Goal: Information Seeking & Learning: Learn about a topic

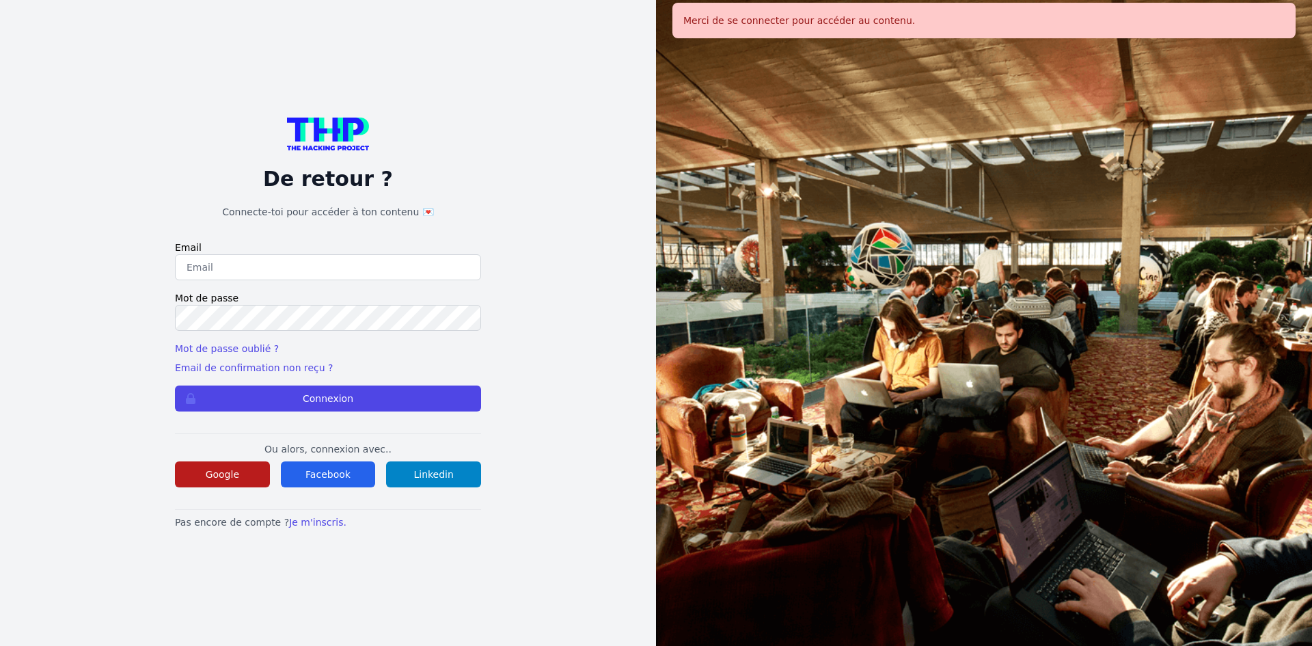
click at [208, 484] on button "Google" at bounding box center [222, 474] width 95 height 26
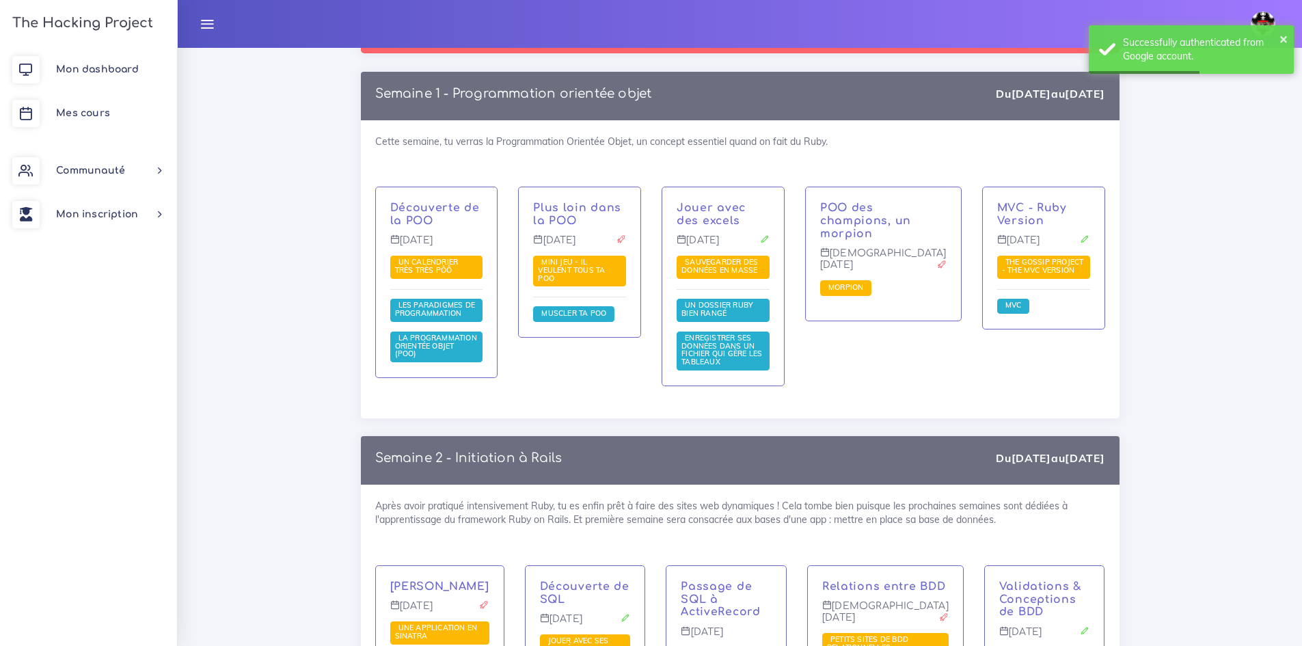
scroll to position [1913, 0]
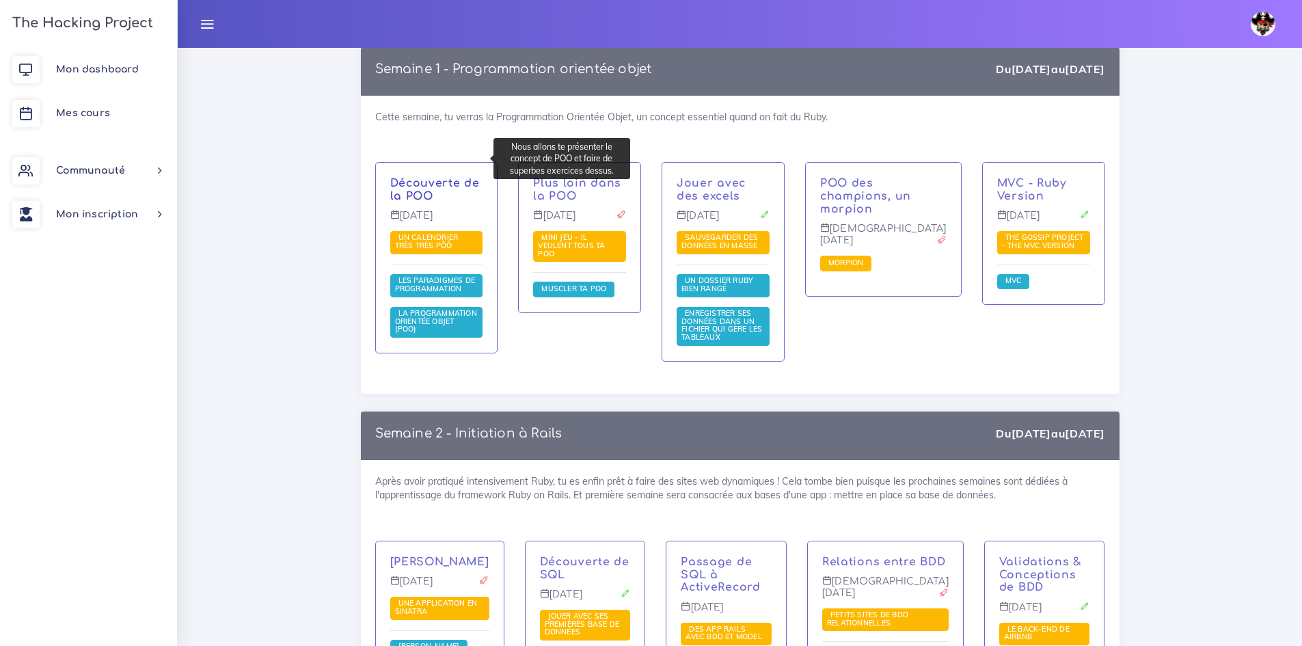
click at [454, 177] on link "Découverte de la POO" at bounding box center [435, 189] width 90 height 25
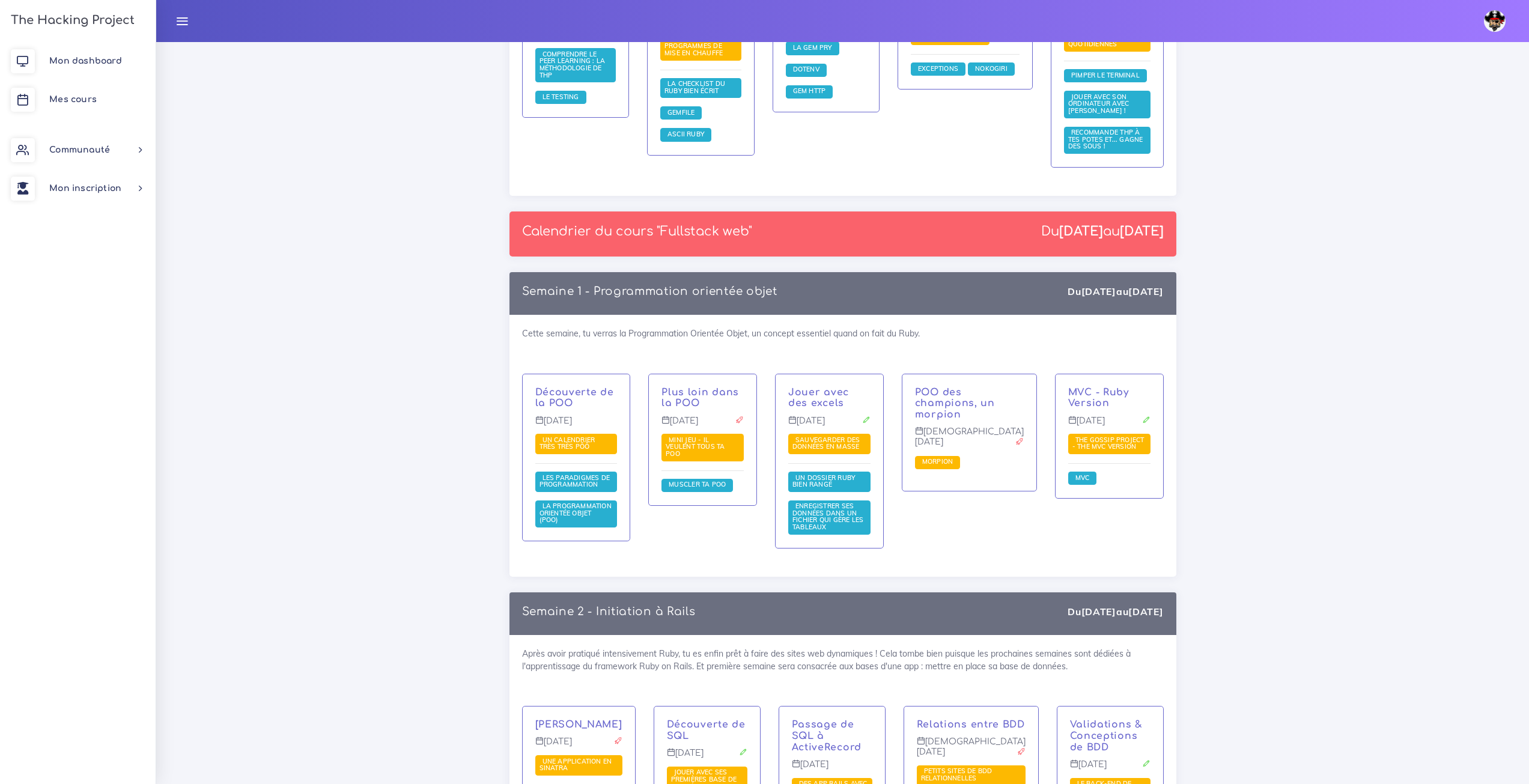
scroll to position [1441, 0]
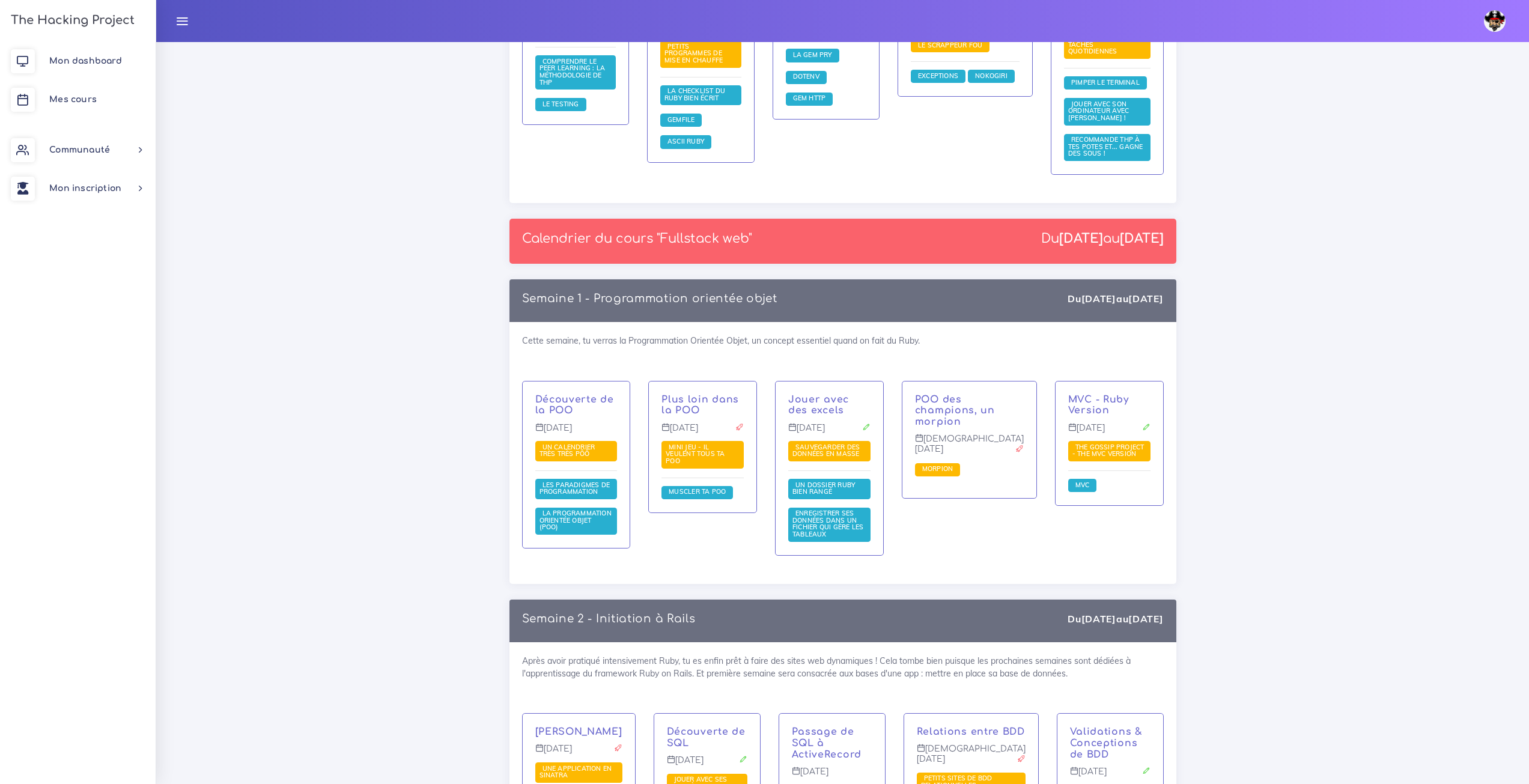
click at [754, 219] on div "Calendrier du cours "Fullstack web" Du 22 sept. au 21 nov." at bounding box center [842, 241] width 666 height 45
click at [1144, 219] on div "Calendrier du cours "Fullstack web" Du 22 sept. au 21 nov." at bounding box center [842, 241] width 666 height 45
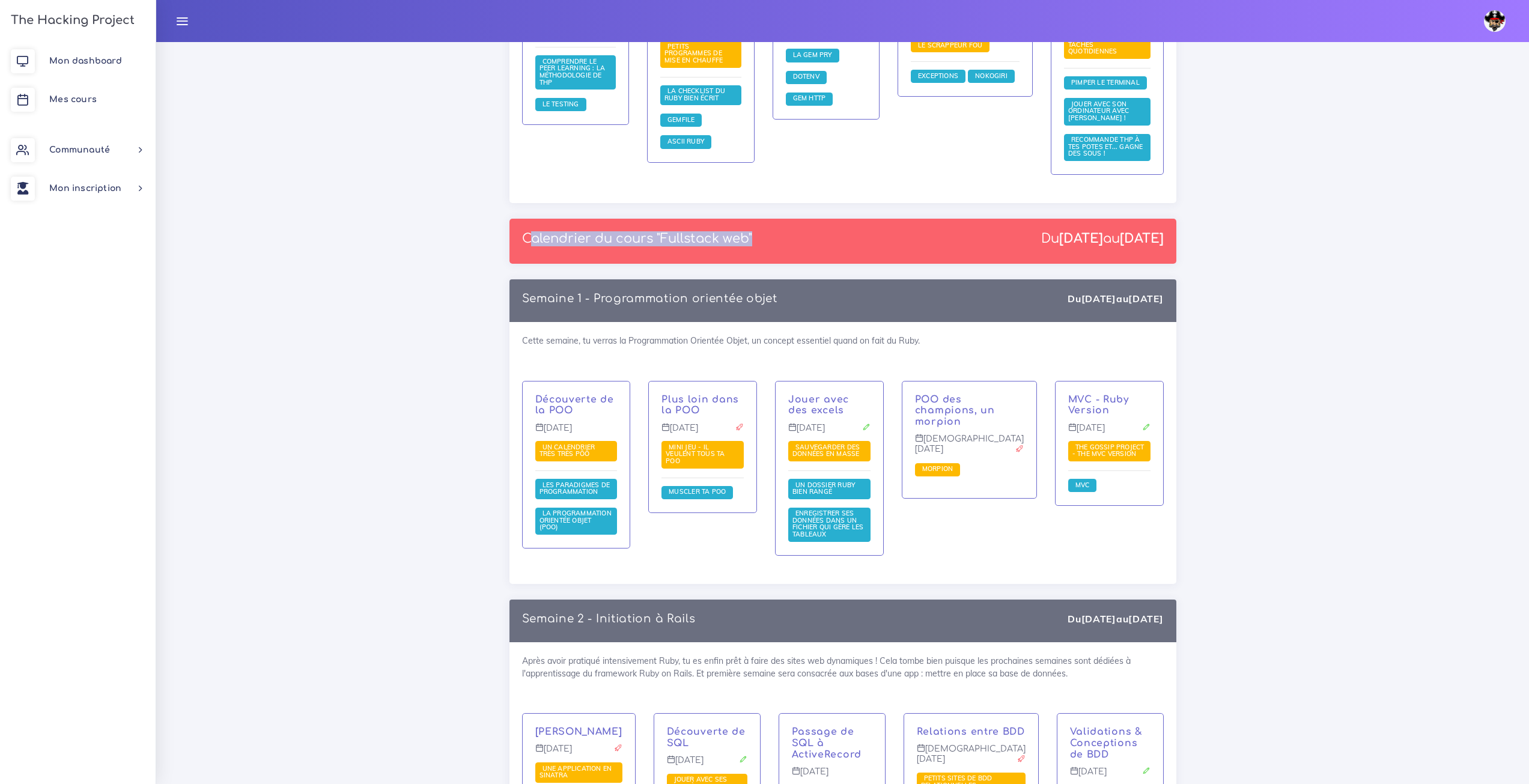
click at [1144, 219] on div "Calendrier du cours "Fullstack web" Du 22 sept. au 21 nov." at bounding box center [842, 241] width 666 height 45
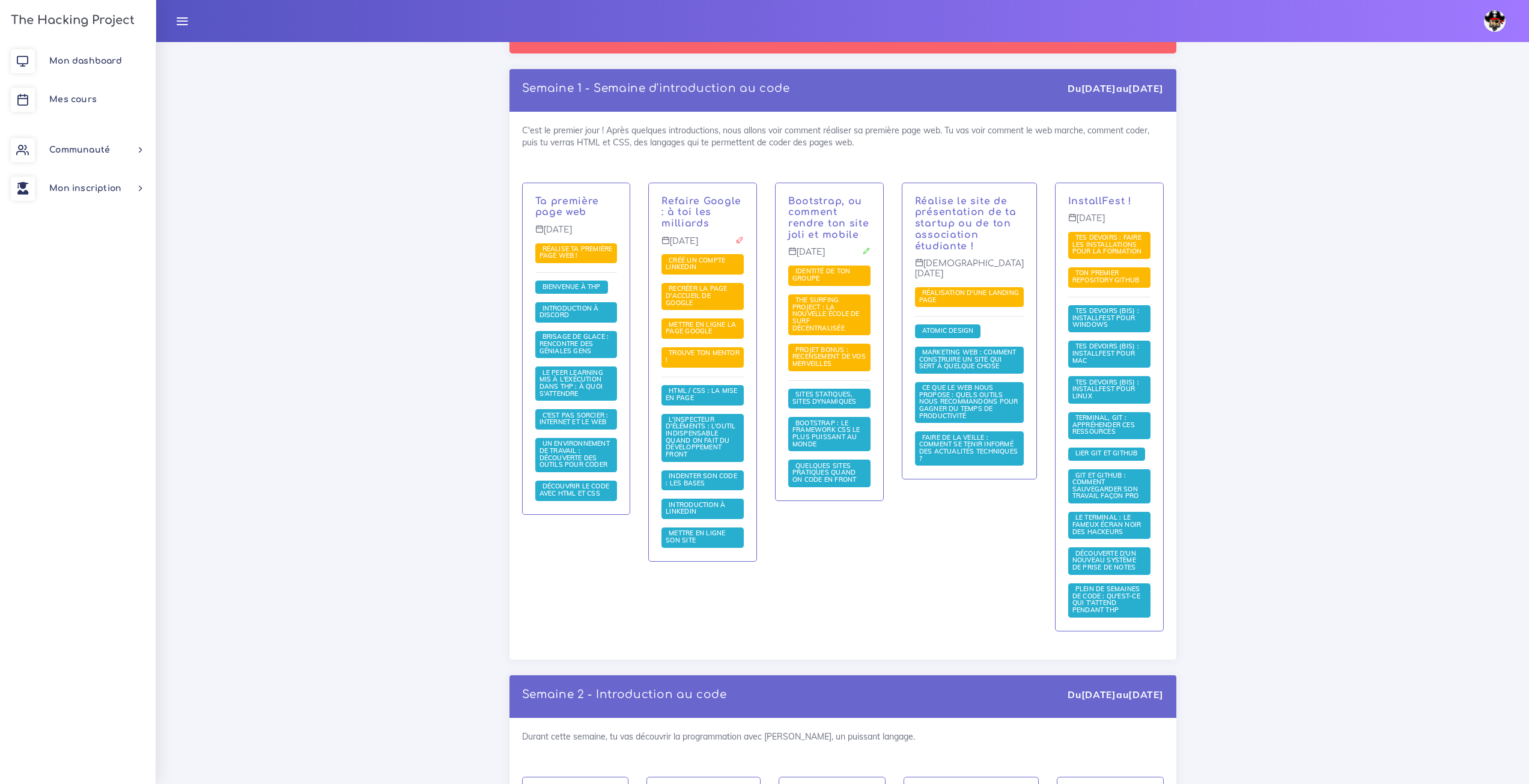
scroll to position [0, 0]
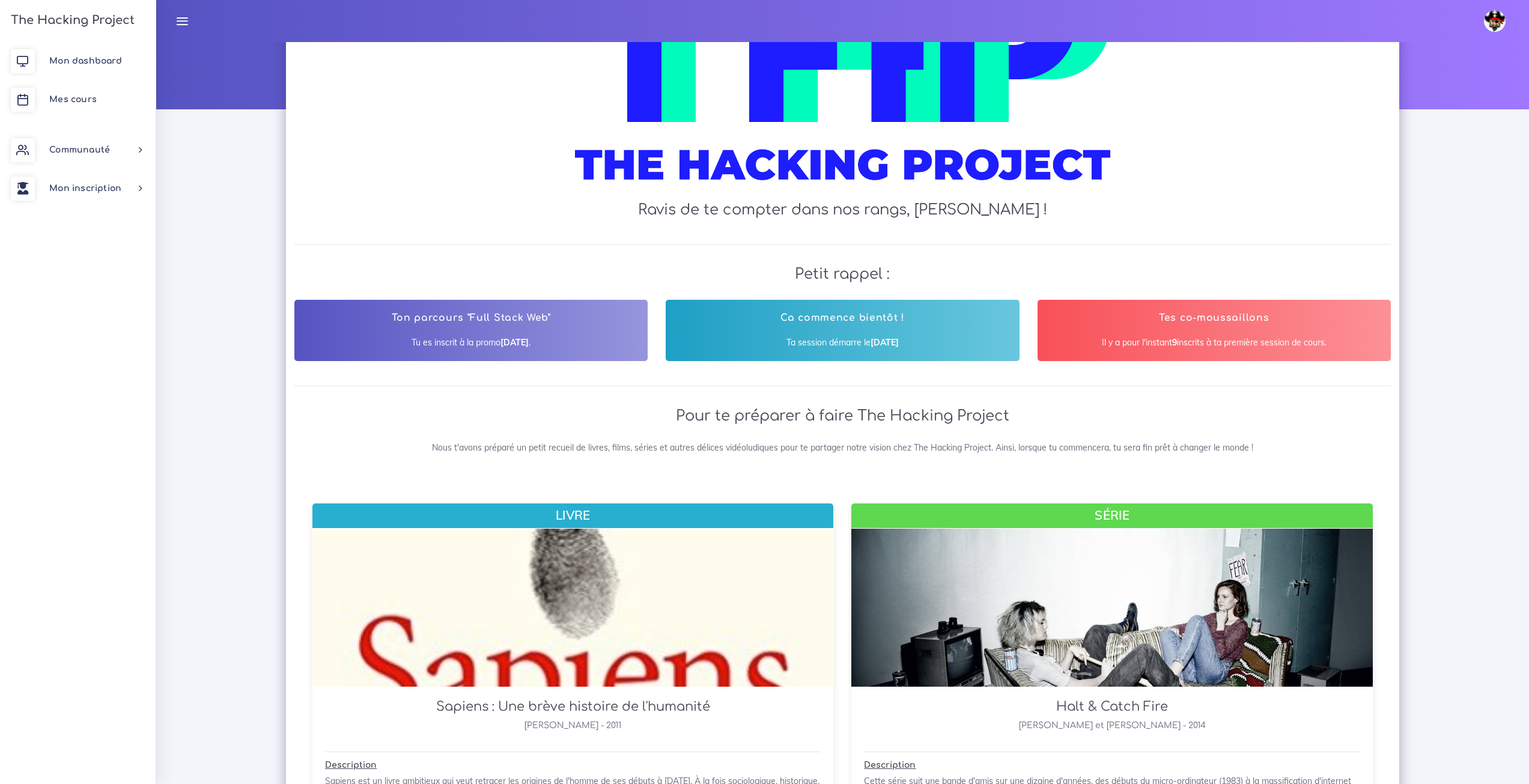
scroll to position [60, 0]
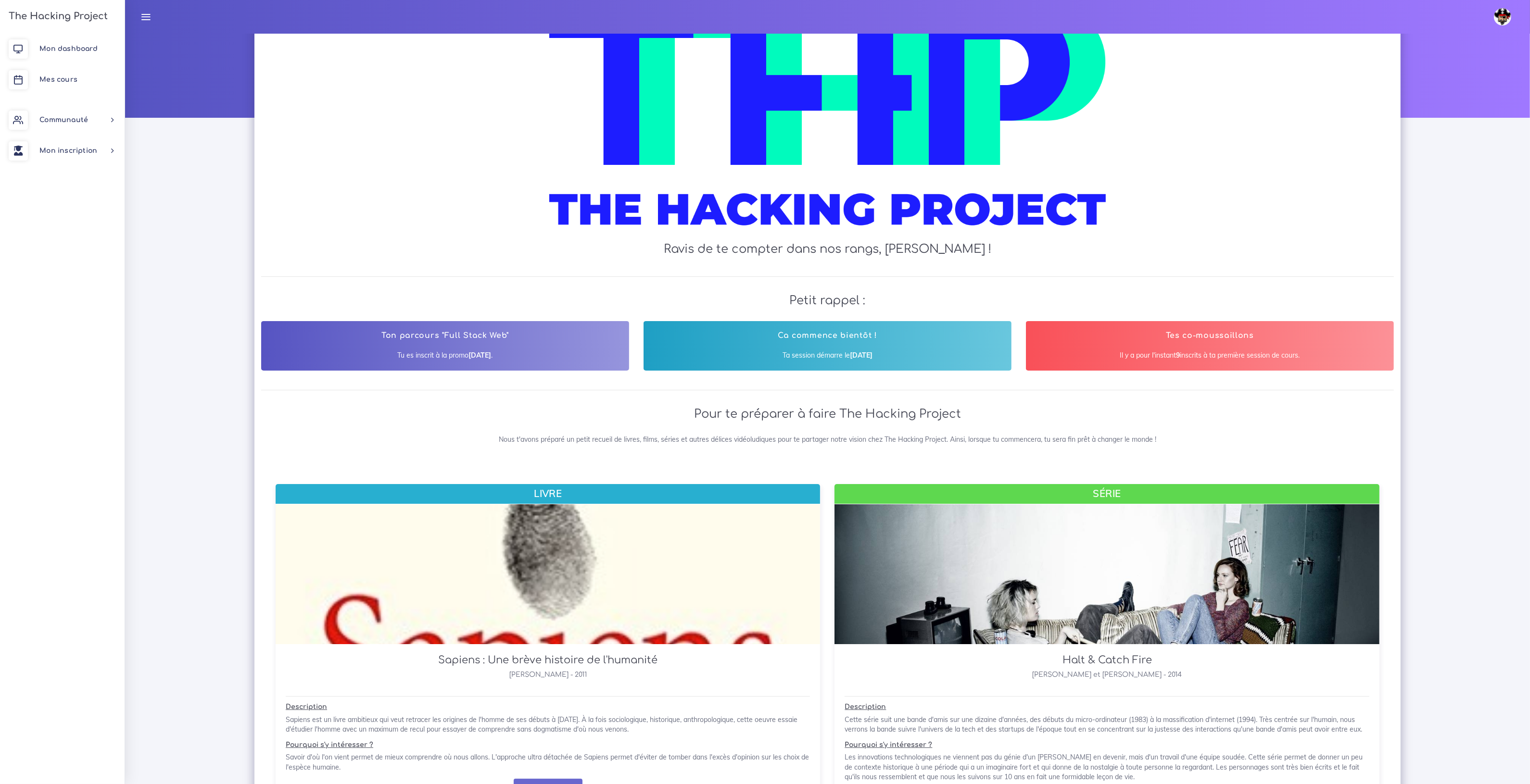
click at [375, 184] on div at bounding box center [827, 118] width 1112 height 233
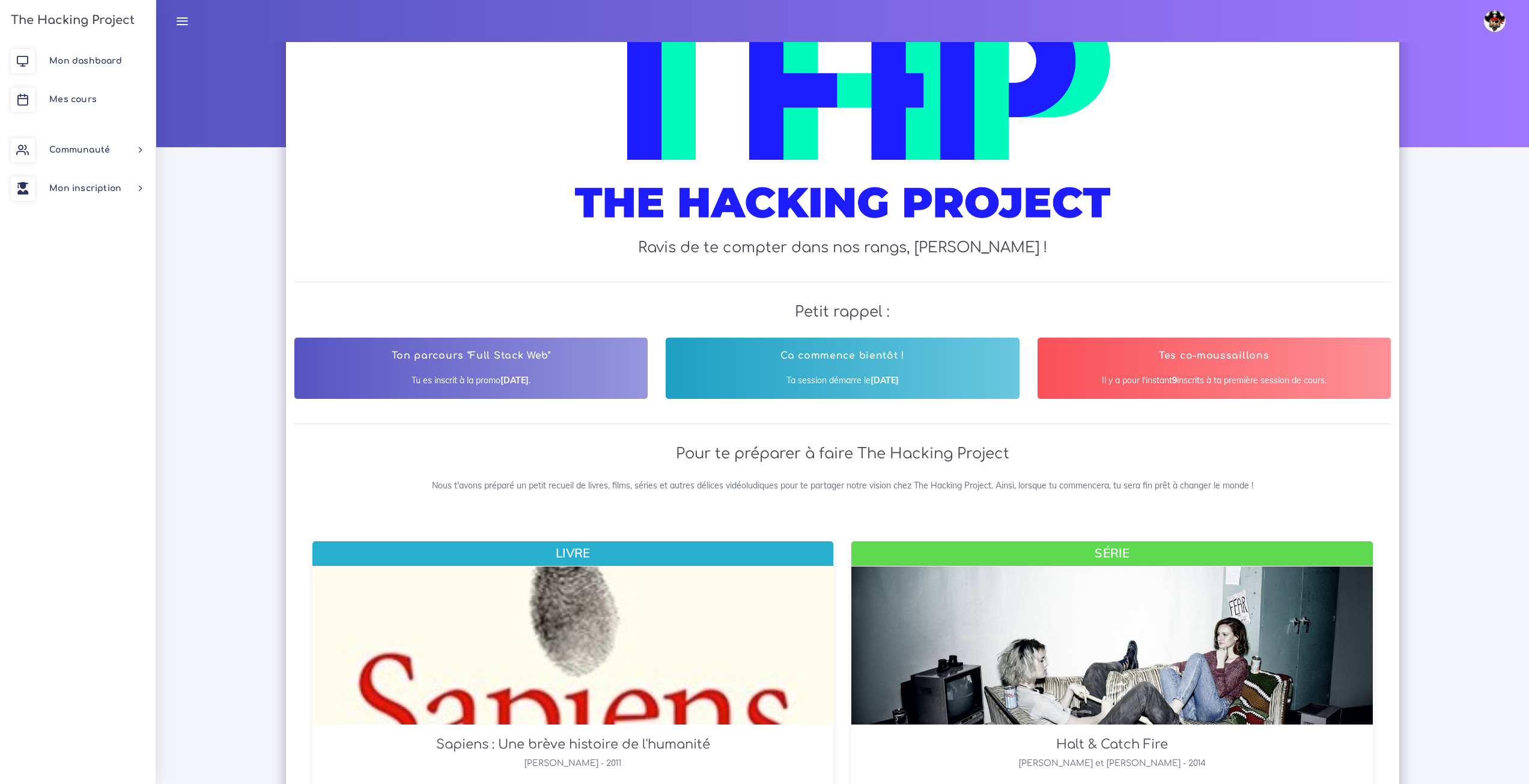
drag, startPoint x: 380, startPoint y: 160, endPoint x: 298, endPoint y: 79, distance: 115.3
click at [298, 79] on div "Ravis de te compter dans nos rangs, [PERSON_NAME] !" at bounding box center [842, 132] width 1096 height 283
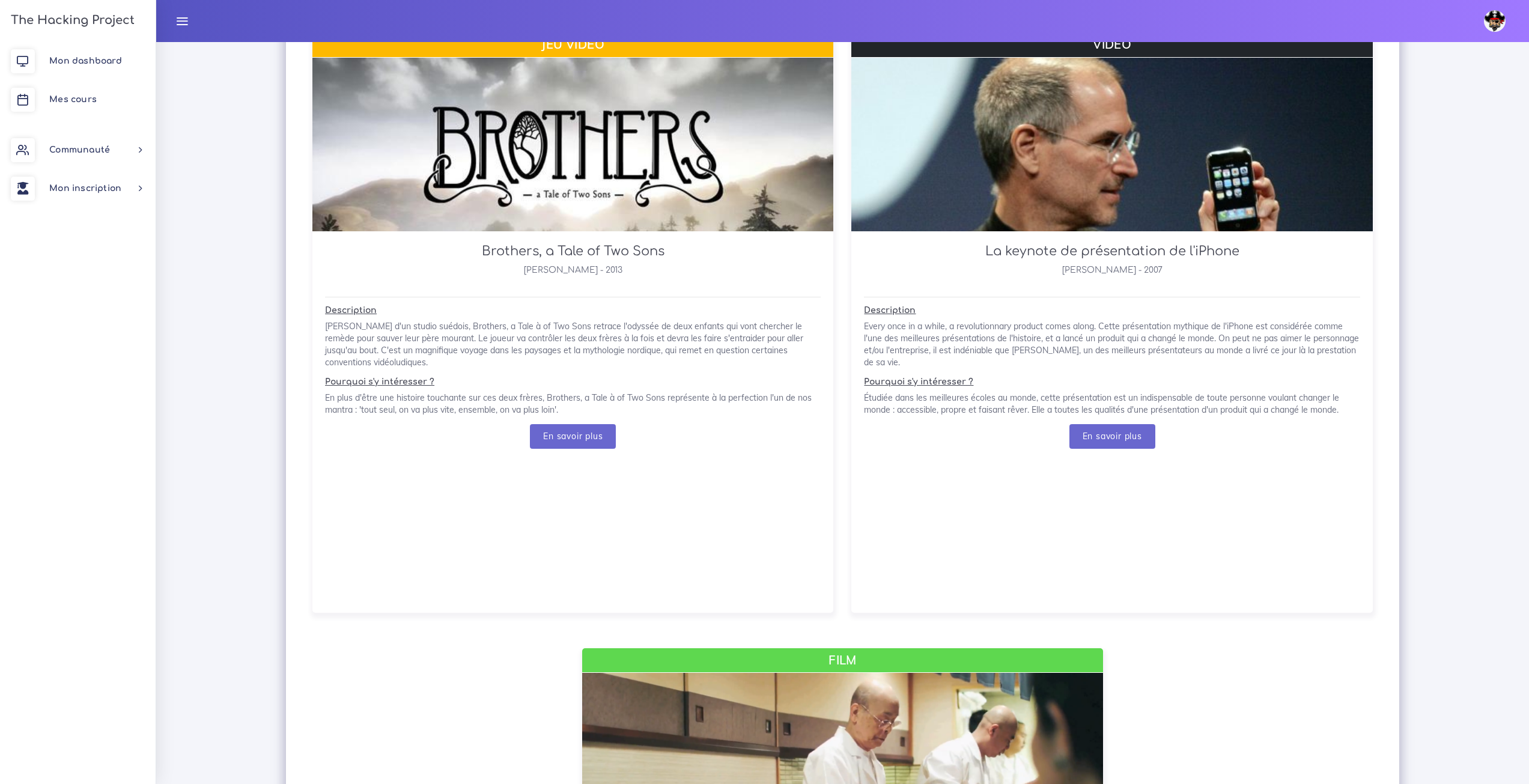
scroll to position [1321, 0]
